Goal: Task Accomplishment & Management: Use online tool/utility

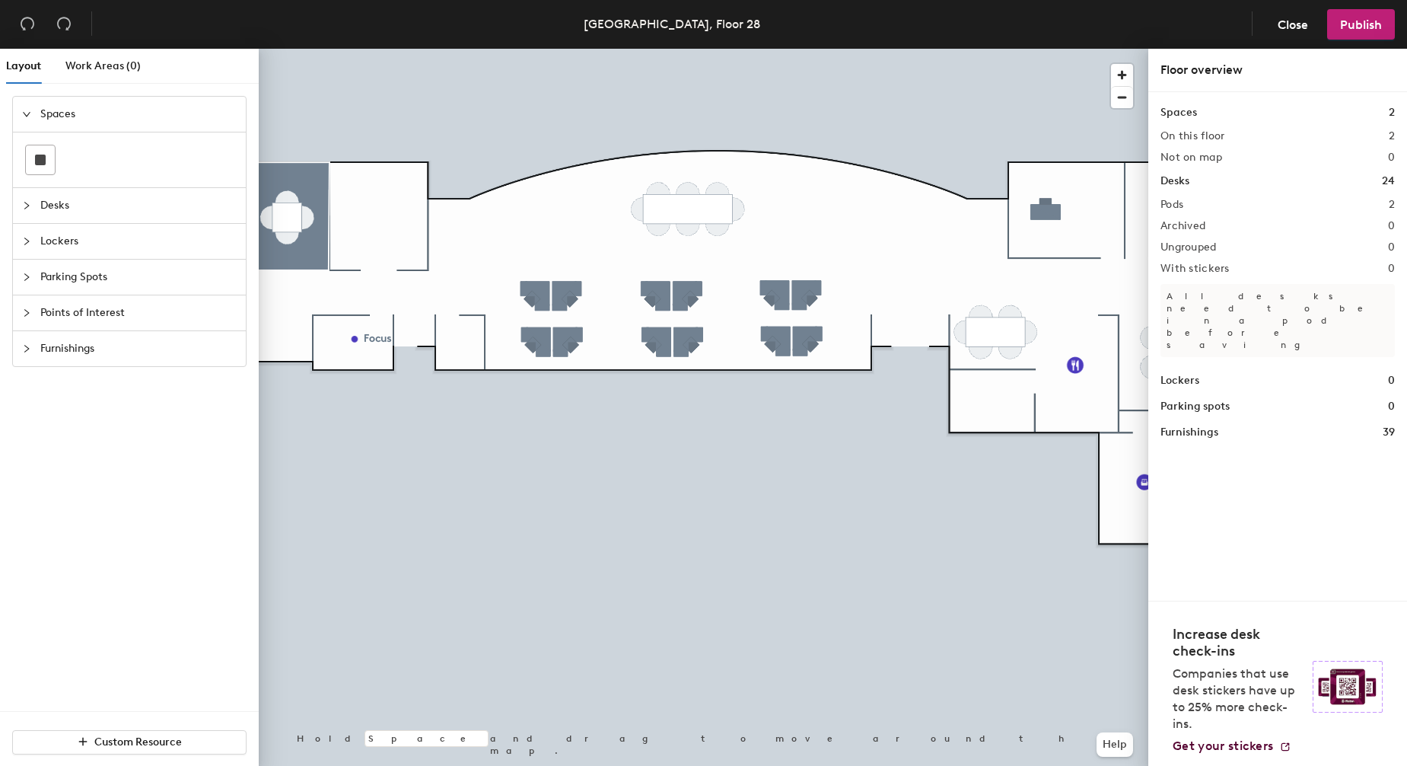
click at [1285, 24] on span "Close" at bounding box center [1293, 25] width 30 height 14
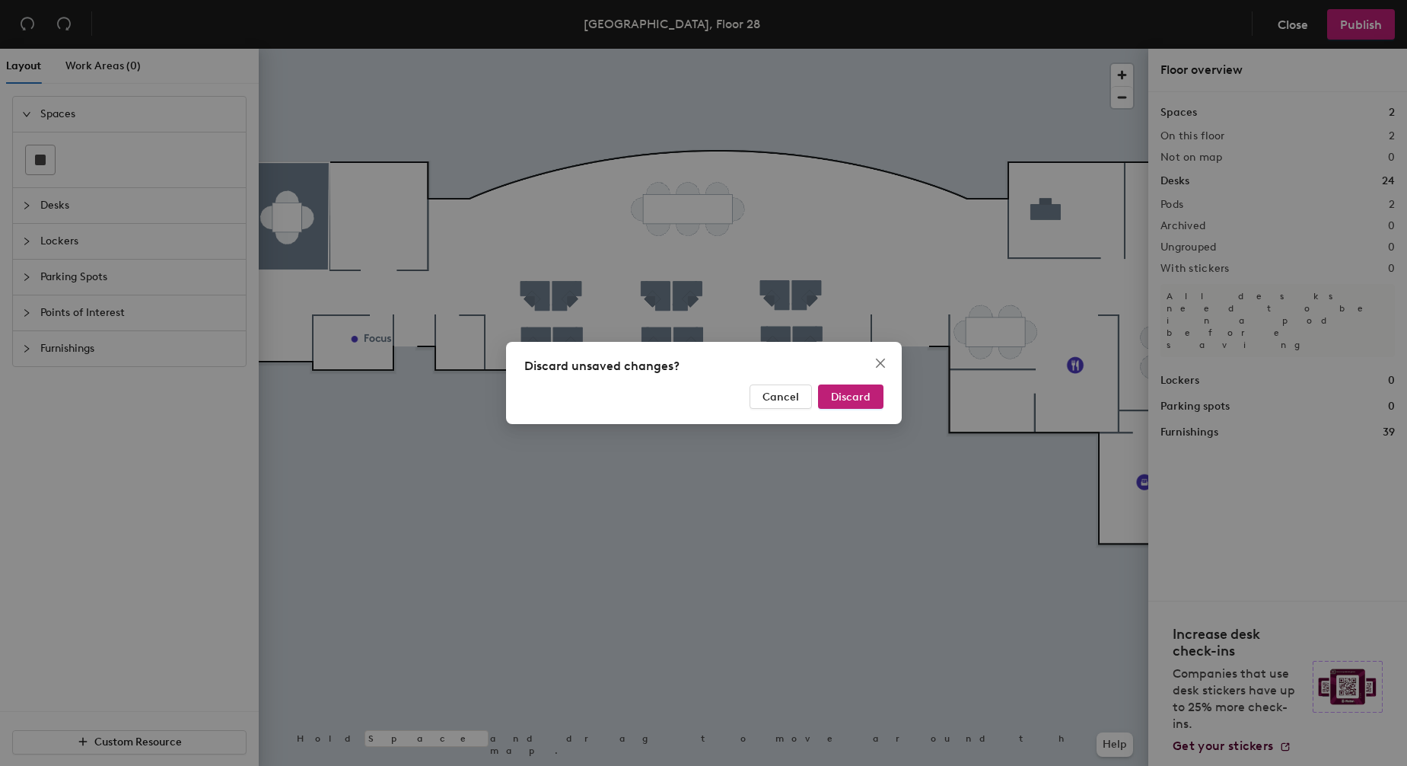
click at [837, 393] on span "Discard" at bounding box center [851, 396] width 40 height 13
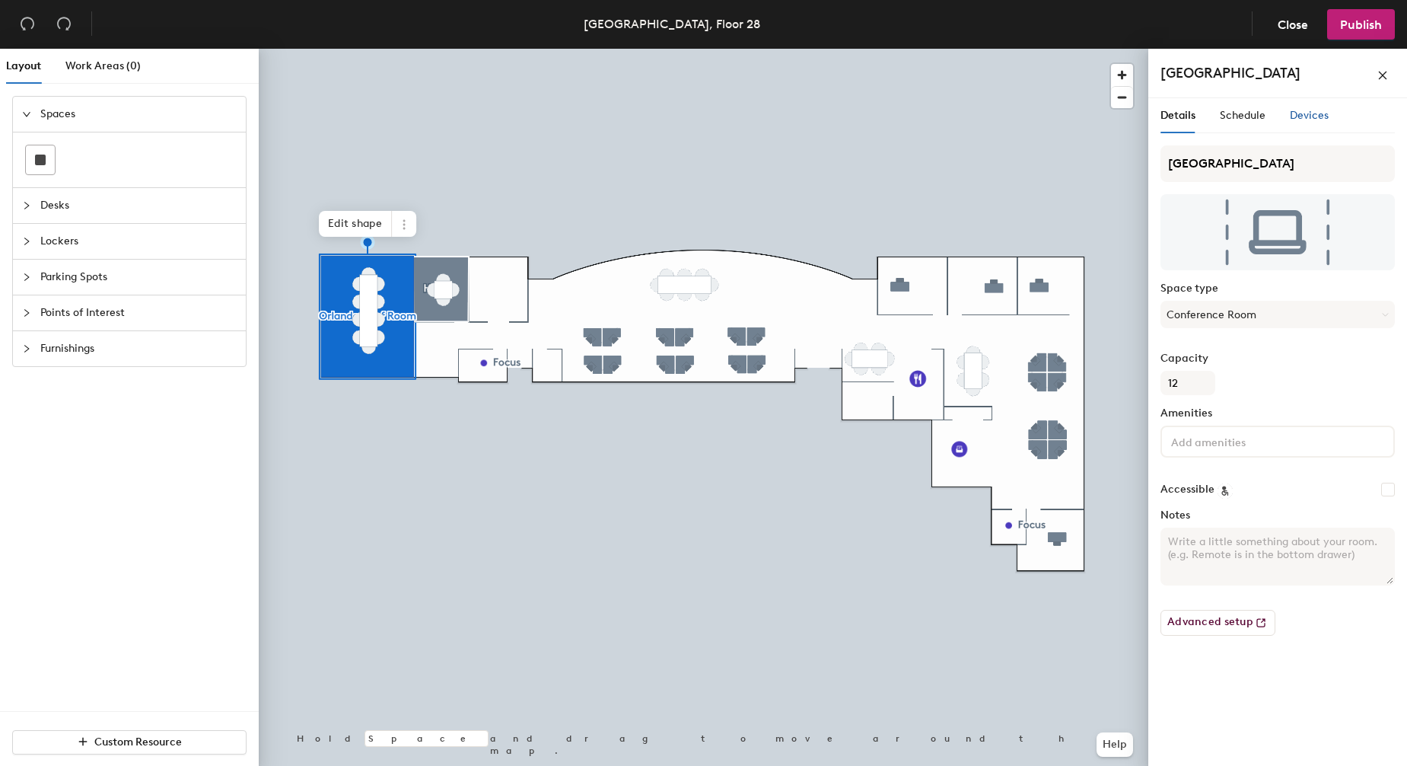
click at [1294, 115] on span "Devices" at bounding box center [1309, 115] width 39 height 13
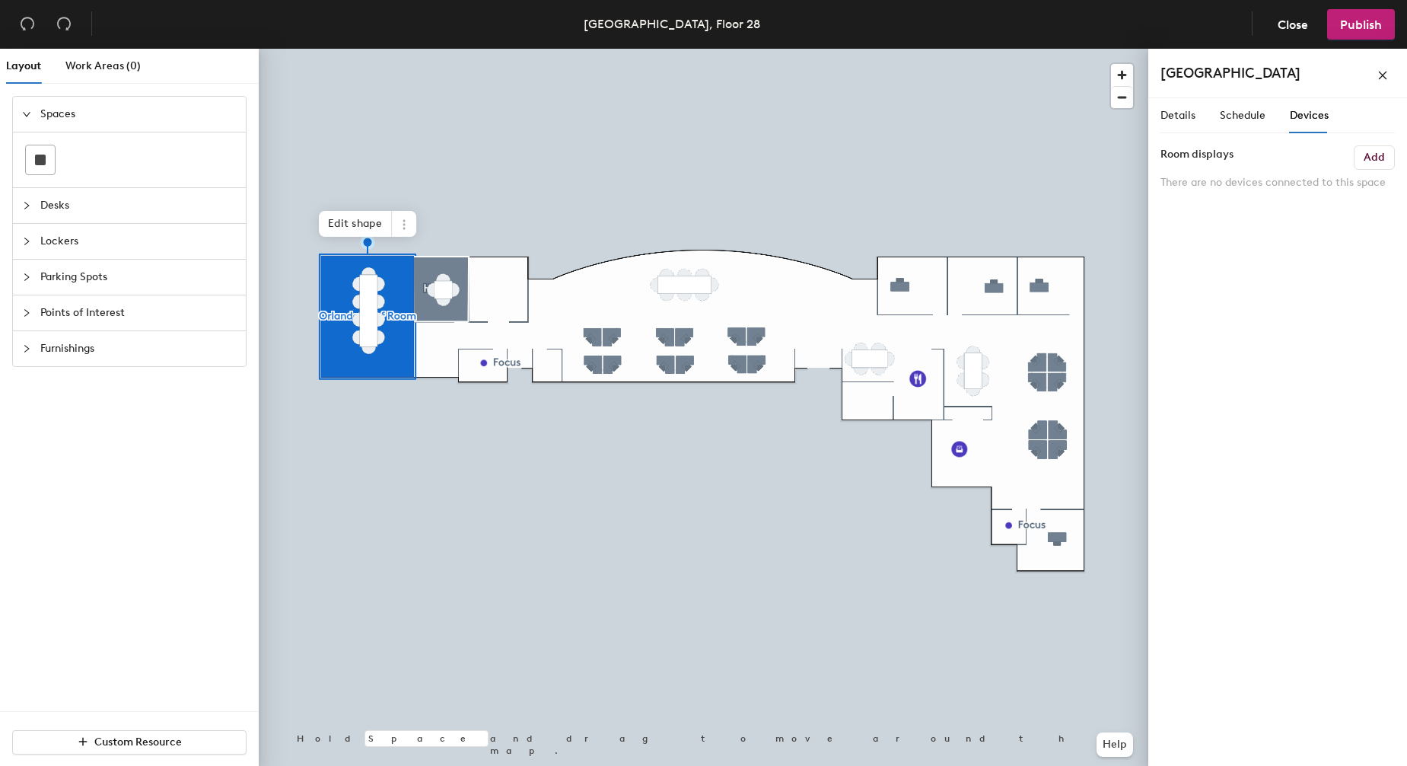
click at [1368, 158] on h6 "Add" at bounding box center [1374, 157] width 21 height 12
